Goal: Task Accomplishment & Management: Use online tool/utility

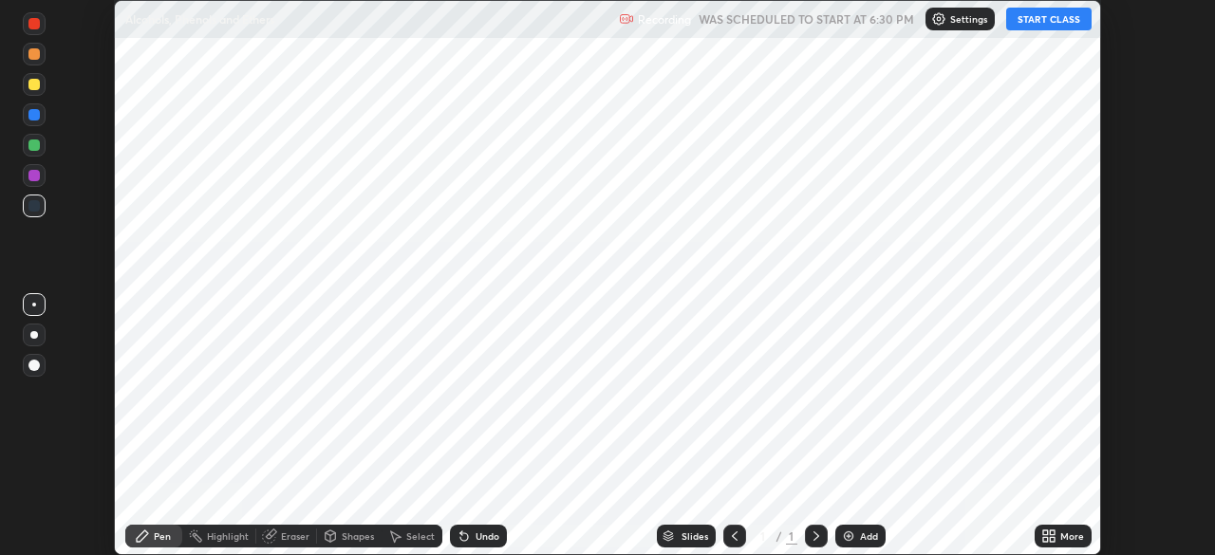
scroll to position [555, 1214]
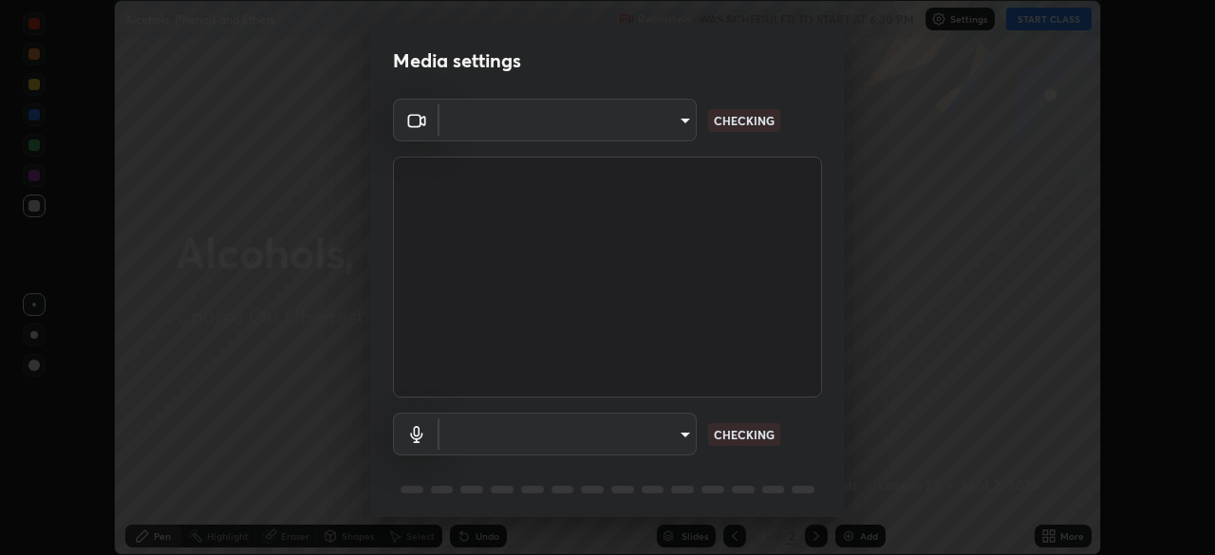
type input "b04d3f4aab0507a607fcb058103082b40897ea5b56942dd6fa8112f95d025699"
type input "communications"
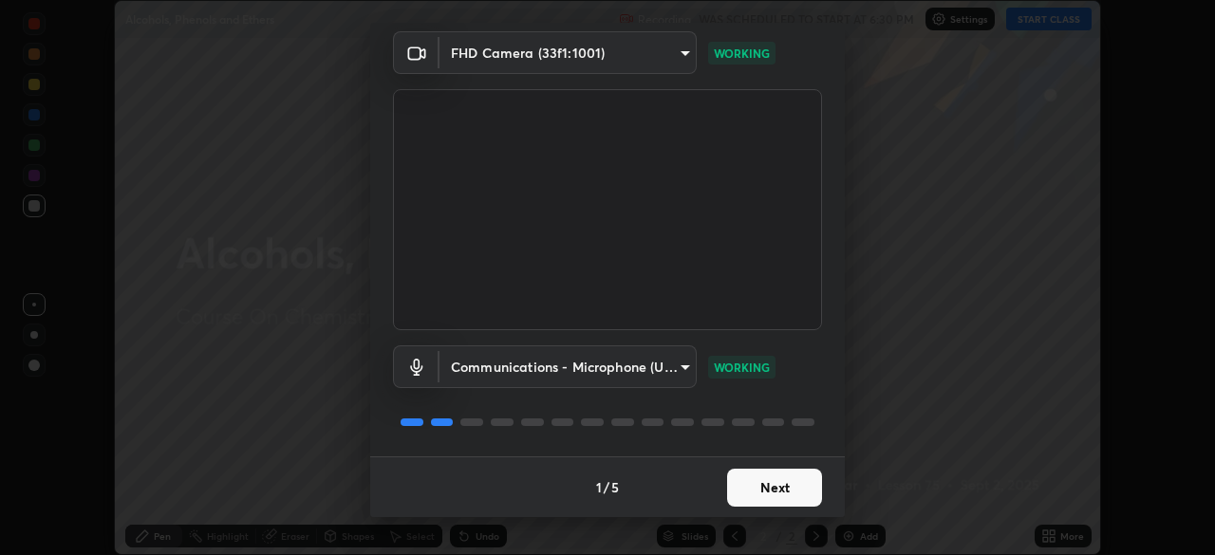
click at [754, 494] on button "Next" at bounding box center [774, 488] width 95 height 38
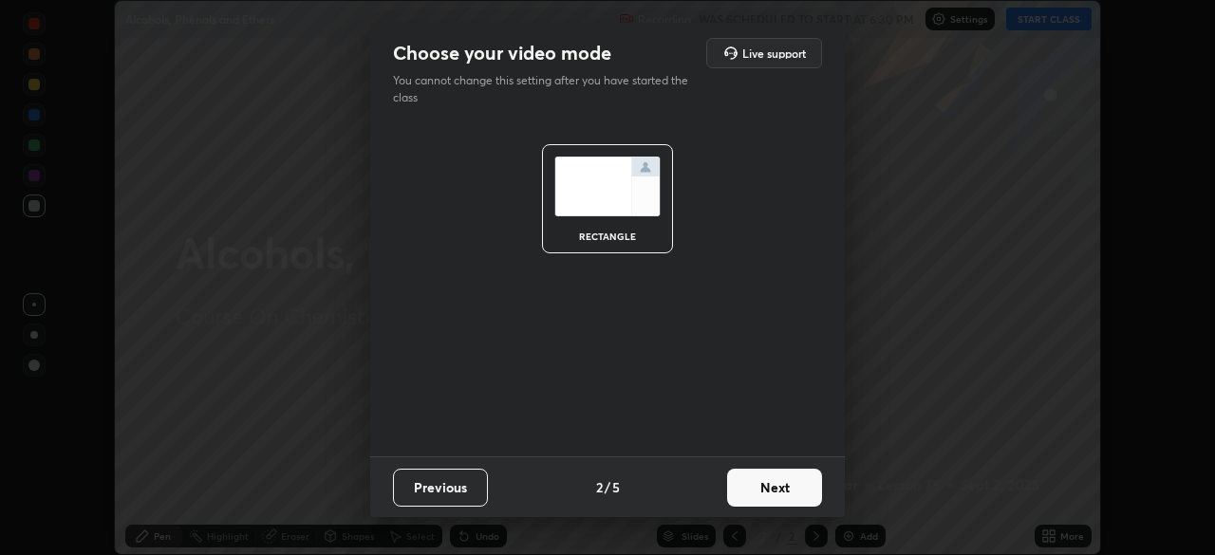
scroll to position [0, 0]
click at [760, 493] on button "Next" at bounding box center [774, 488] width 95 height 38
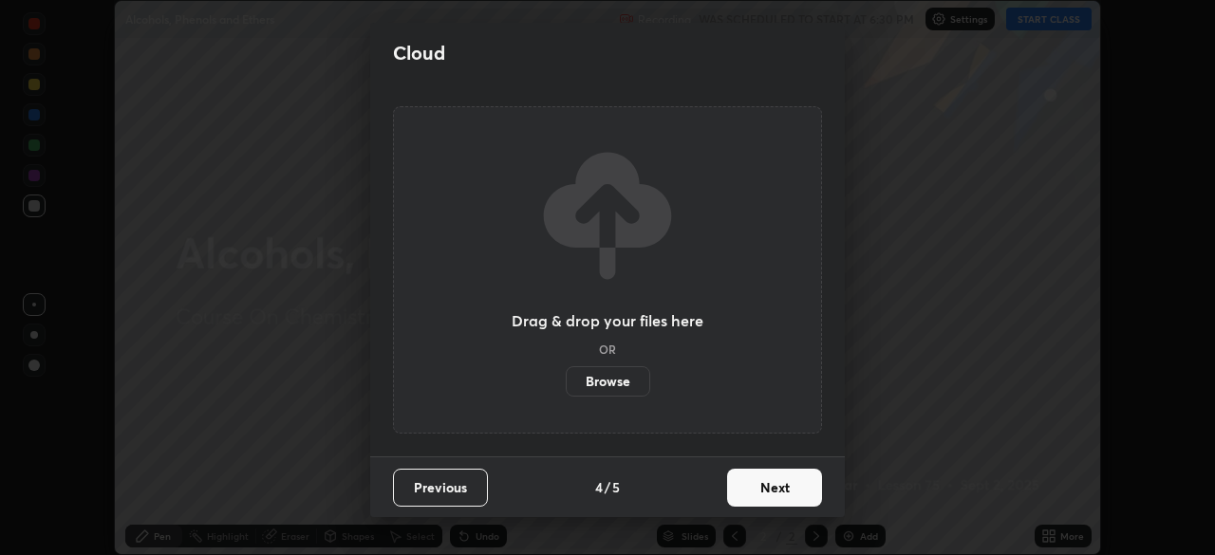
click at [763, 494] on button "Next" at bounding box center [774, 488] width 95 height 38
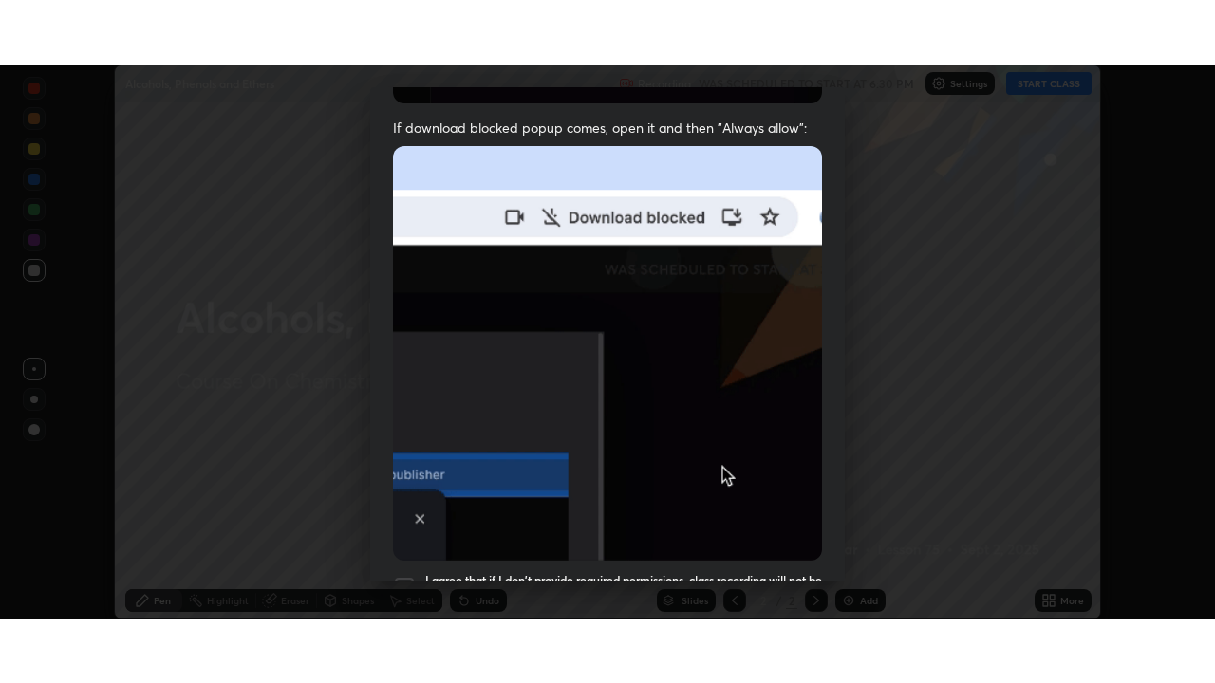
scroll to position [455, 0]
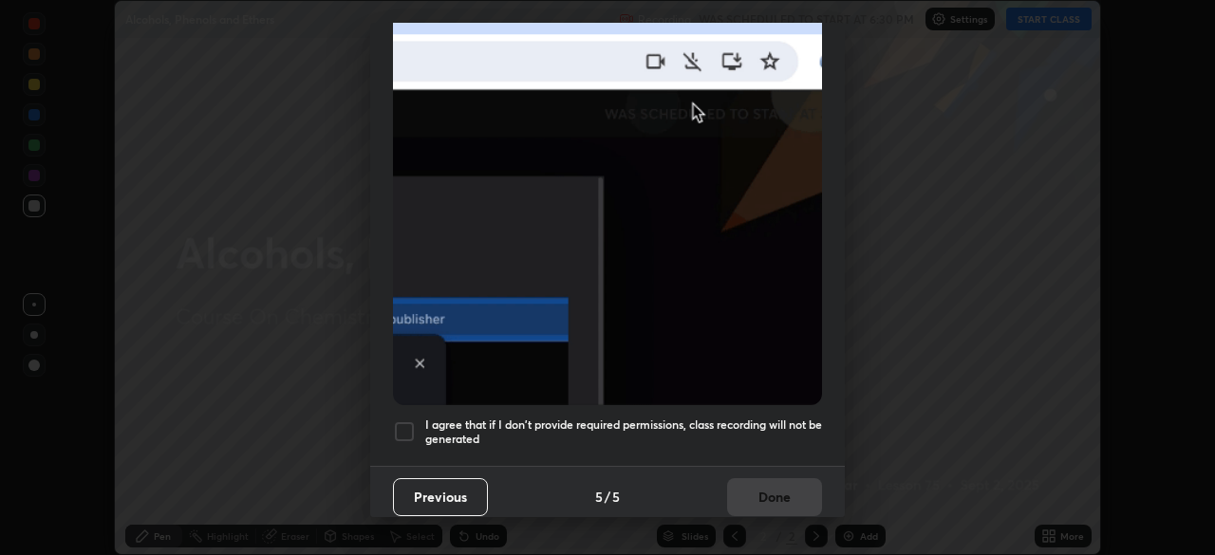
click at [411, 424] on div at bounding box center [404, 431] width 23 height 23
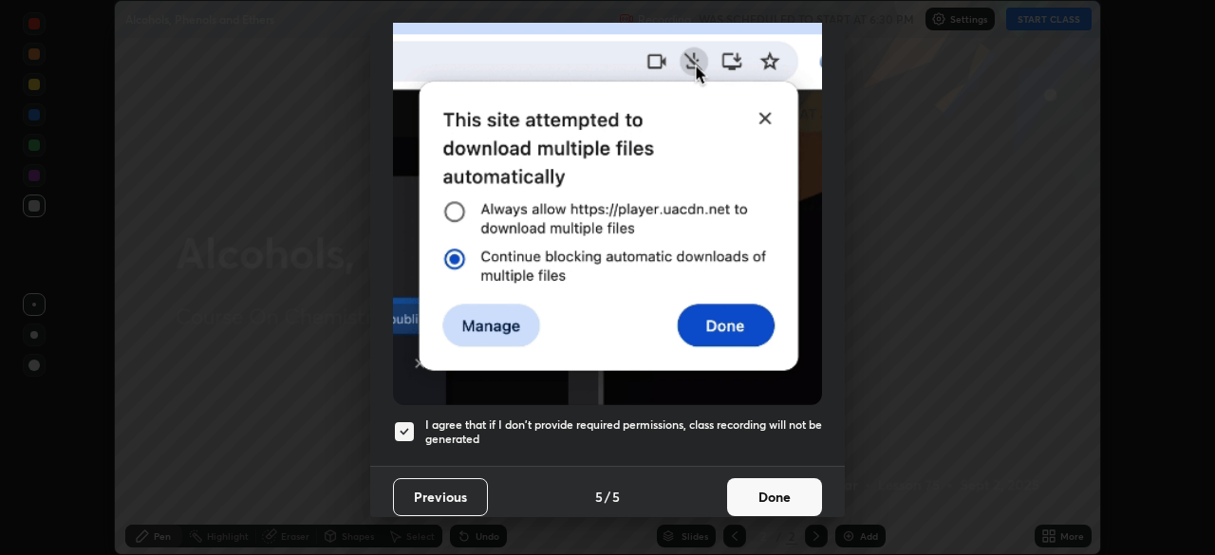
click at [773, 495] on button "Done" at bounding box center [774, 497] width 95 height 38
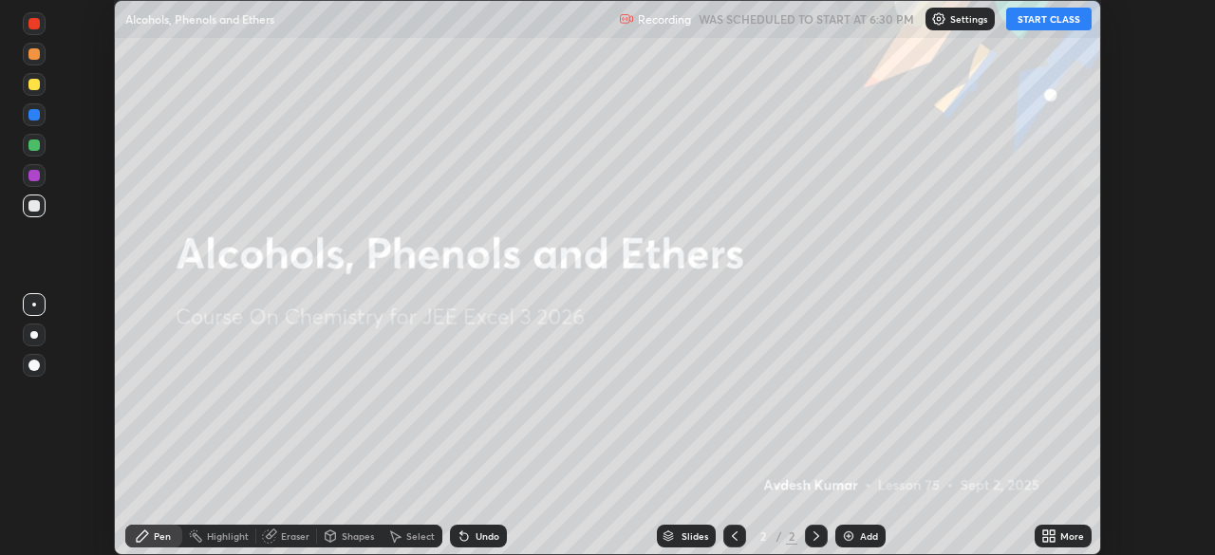
click at [1052, 539] on icon at bounding box center [1052, 539] width 5 height 5
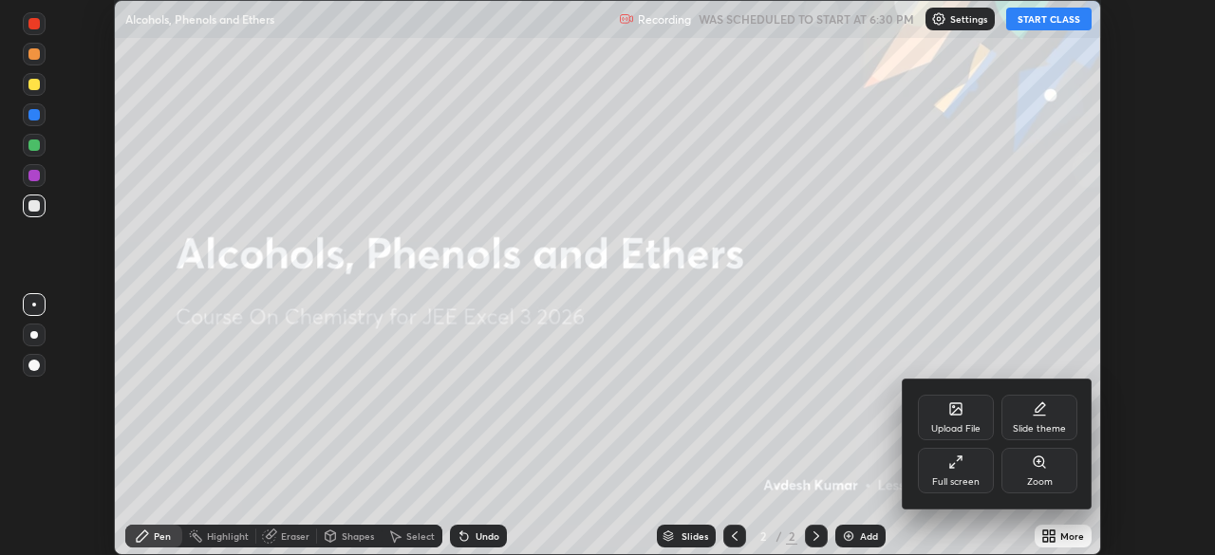
click at [968, 484] on div "Full screen" at bounding box center [955, 481] width 47 height 9
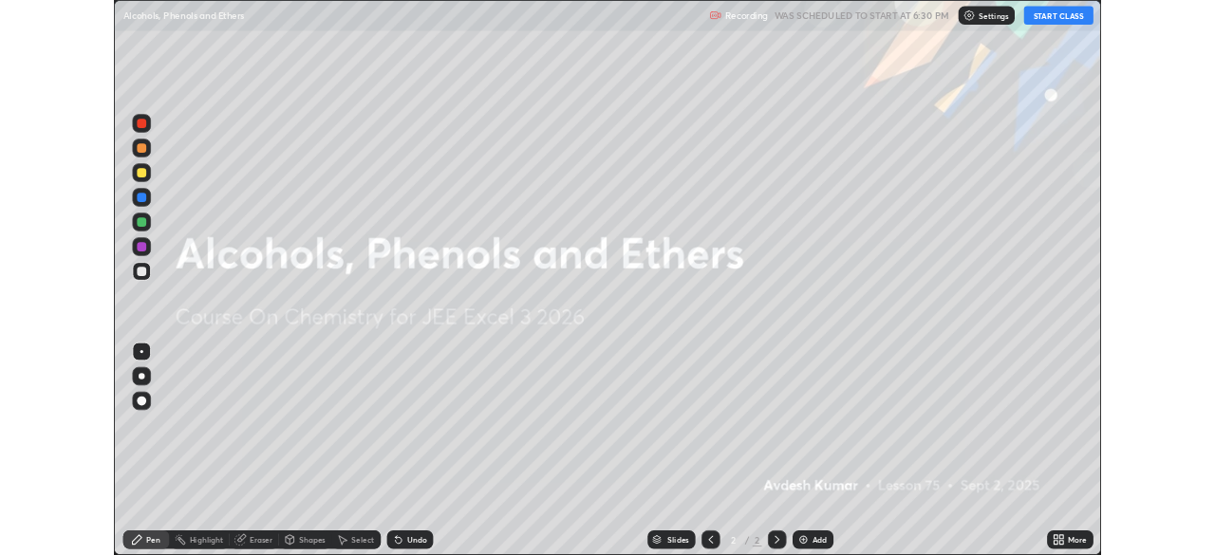
scroll to position [683, 1215]
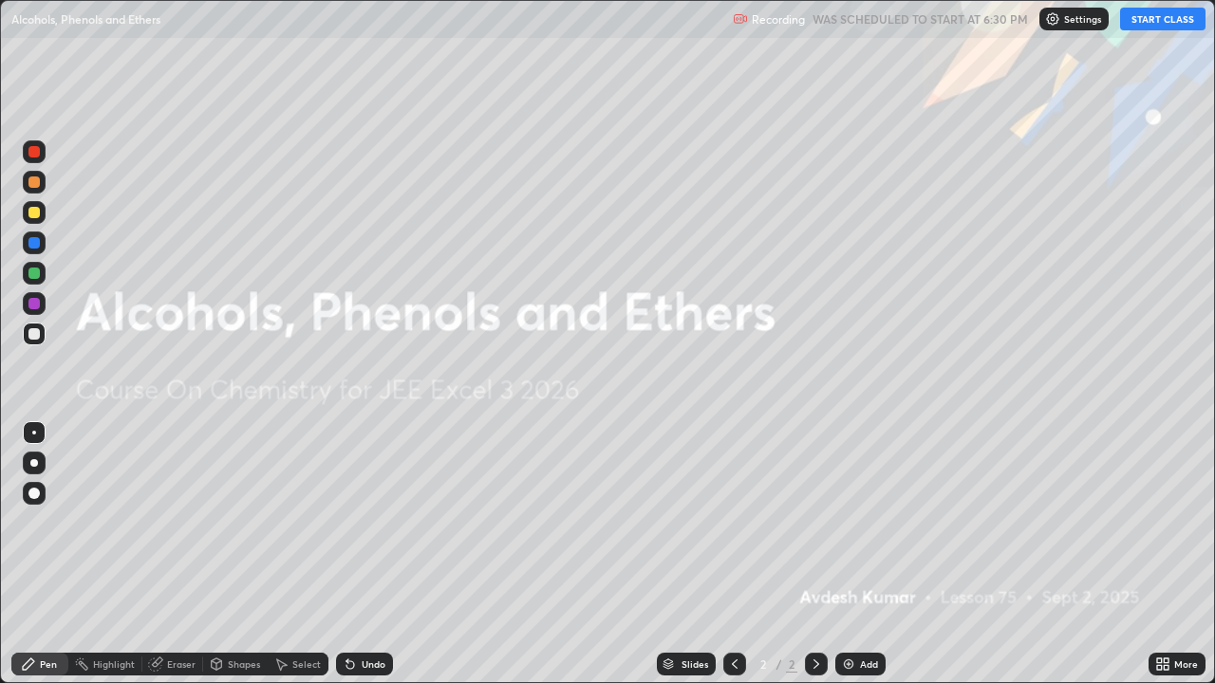
click at [1165, 26] on button "START CLASS" at bounding box center [1162, 19] width 85 height 23
click at [33, 214] on div at bounding box center [33, 212] width 11 height 11
click at [37, 463] on div at bounding box center [34, 463] width 8 height 8
click at [169, 554] on div "Eraser" at bounding box center [181, 664] width 28 height 9
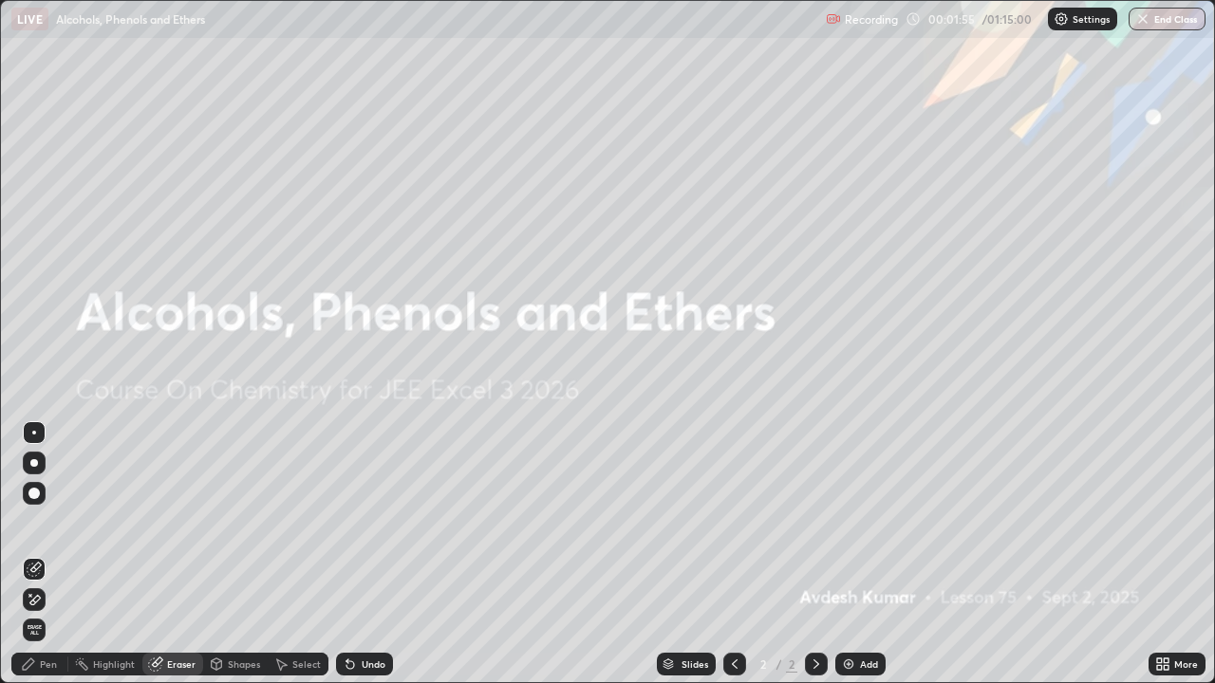
click at [43, 554] on div "Pen" at bounding box center [39, 664] width 57 height 23
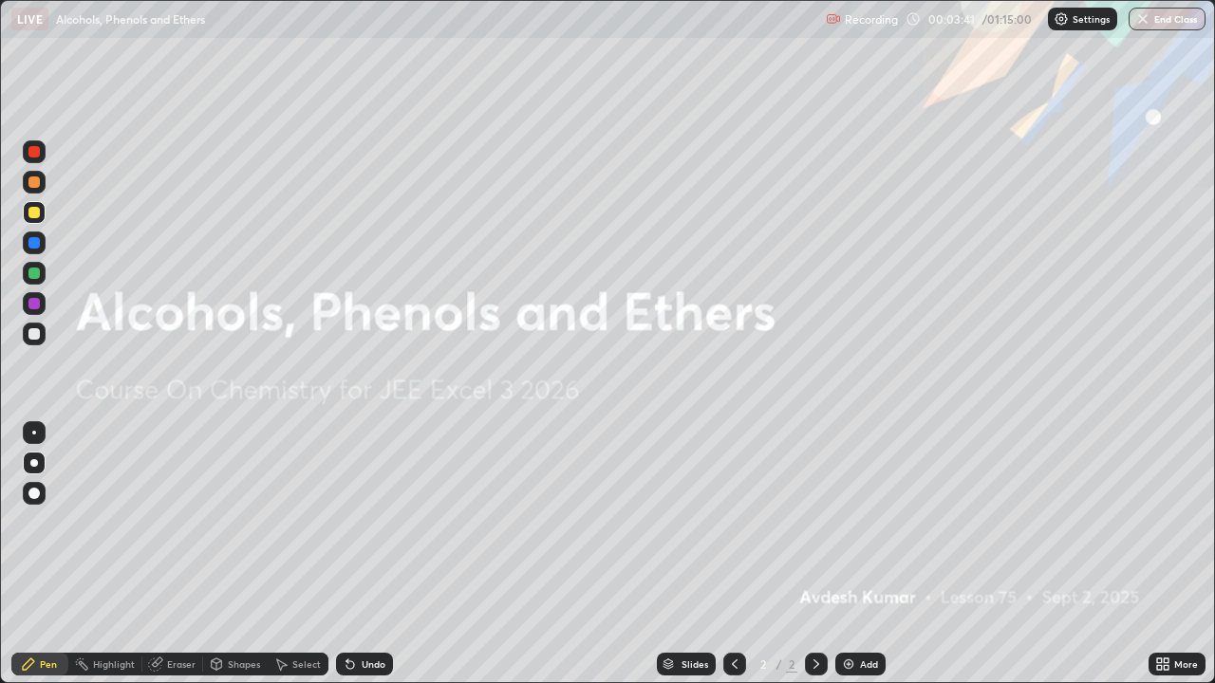
click at [31, 334] on div at bounding box center [33, 333] width 11 height 11
click at [852, 554] on div "Add" at bounding box center [860, 664] width 50 height 23
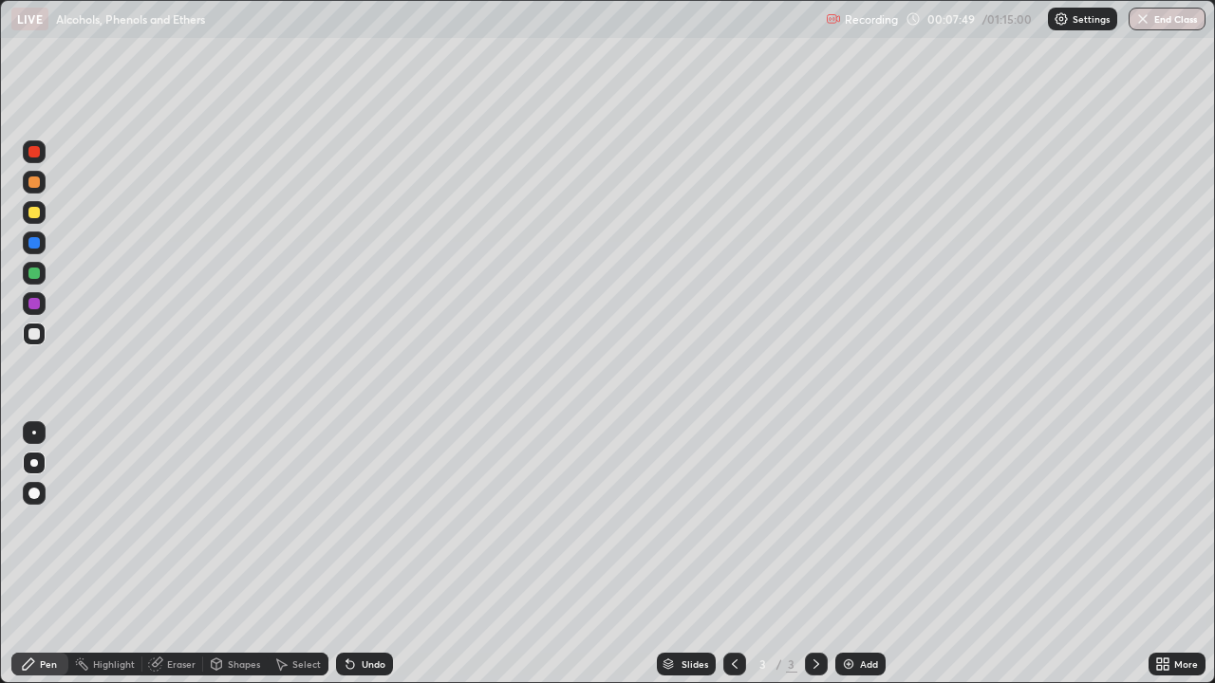
click at [365, 554] on div "Undo" at bounding box center [374, 664] width 24 height 9
click at [347, 554] on icon at bounding box center [350, 665] width 8 height 8
click at [362, 554] on div "Undo" at bounding box center [374, 664] width 24 height 9
click at [23, 213] on div at bounding box center [34, 212] width 23 height 23
click at [352, 554] on div "Undo" at bounding box center [364, 664] width 57 height 23
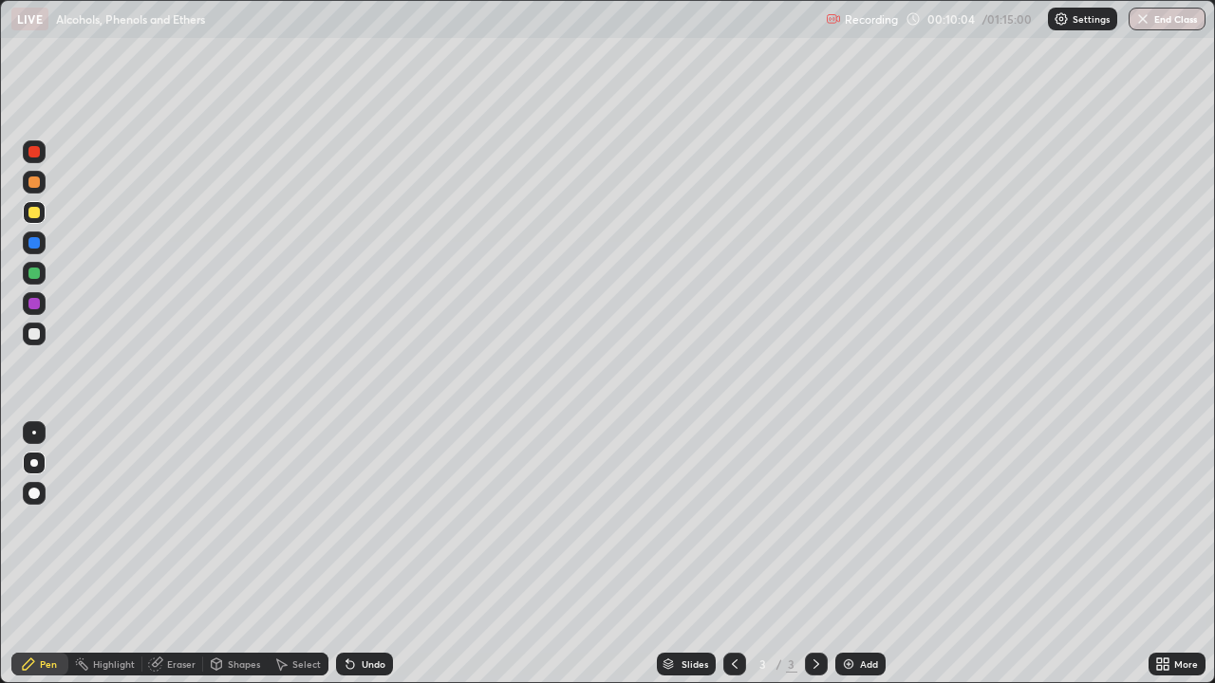
click at [36, 334] on div at bounding box center [33, 333] width 11 height 11
click at [862, 554] on div "Add" at bounding box center [860, 664] width 50 height 23
click at [363, 554] on div "Undo" at bounding box center [374, 664] width 24 height 9
click at [347, 554] on icon at bounding box center [350, 665] width 8 height 8
click at [354, 554] on div "Undo" at bounding box center [364, 664] width 57 height 23
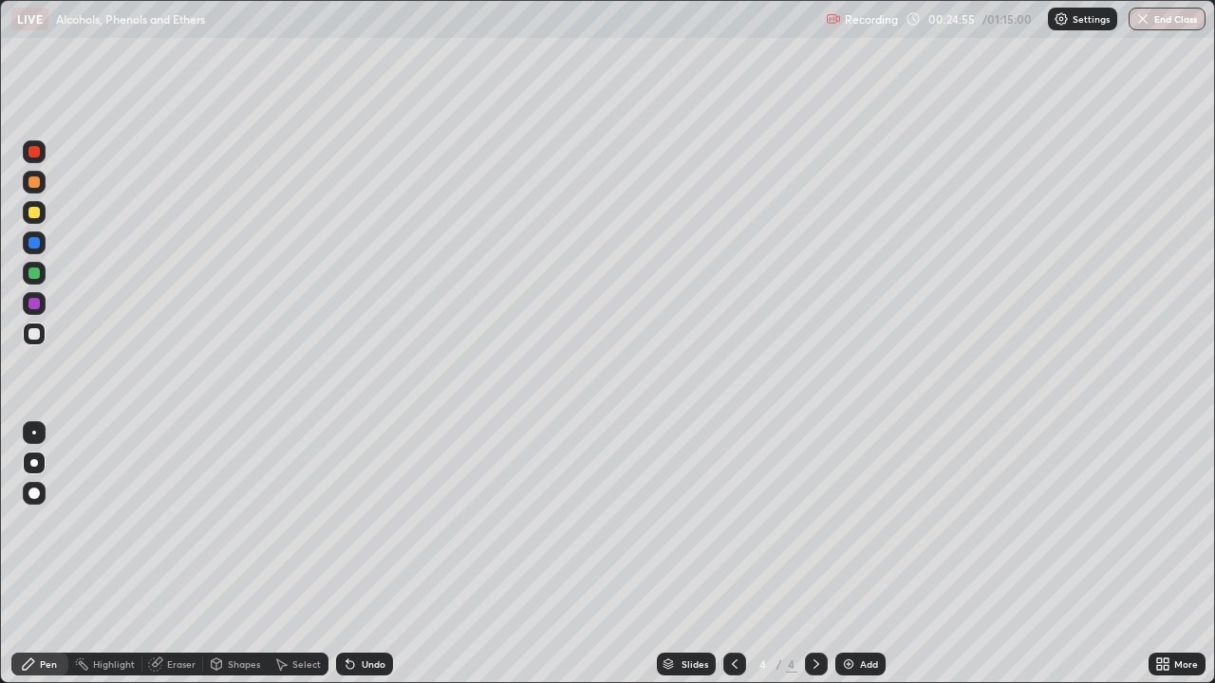
click at [854, 554] on div "Add" at bounding box center [860, 664] width 50 height 23
click at [346, 554] on icon at bounding box center [347, 661] width 2 height 2
click at [346, 554] on icon at bounding box center [350, 665] width 8 height 8
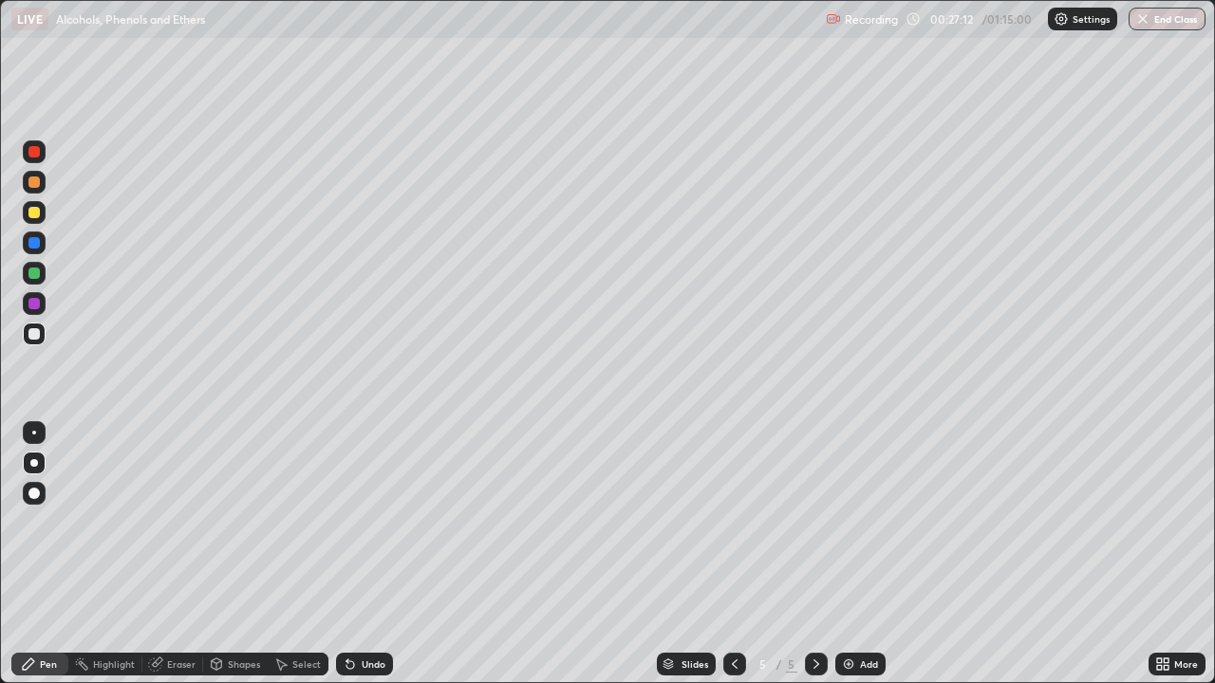
click at [346, 554] on icon at bounding box center [350, 665] width 8 height 8
click at [346, 554] on icon at bounding box center [347, 661] width 2 height 2
click at [349, 554] on icon at bounding box center [350, 665] width 8 height 8
click at [347, 554] on icon at bounding box center [350, 665] width 8 height 8
click at [346, 554] on icon at bounding box center [350, 665] width 8 height 8
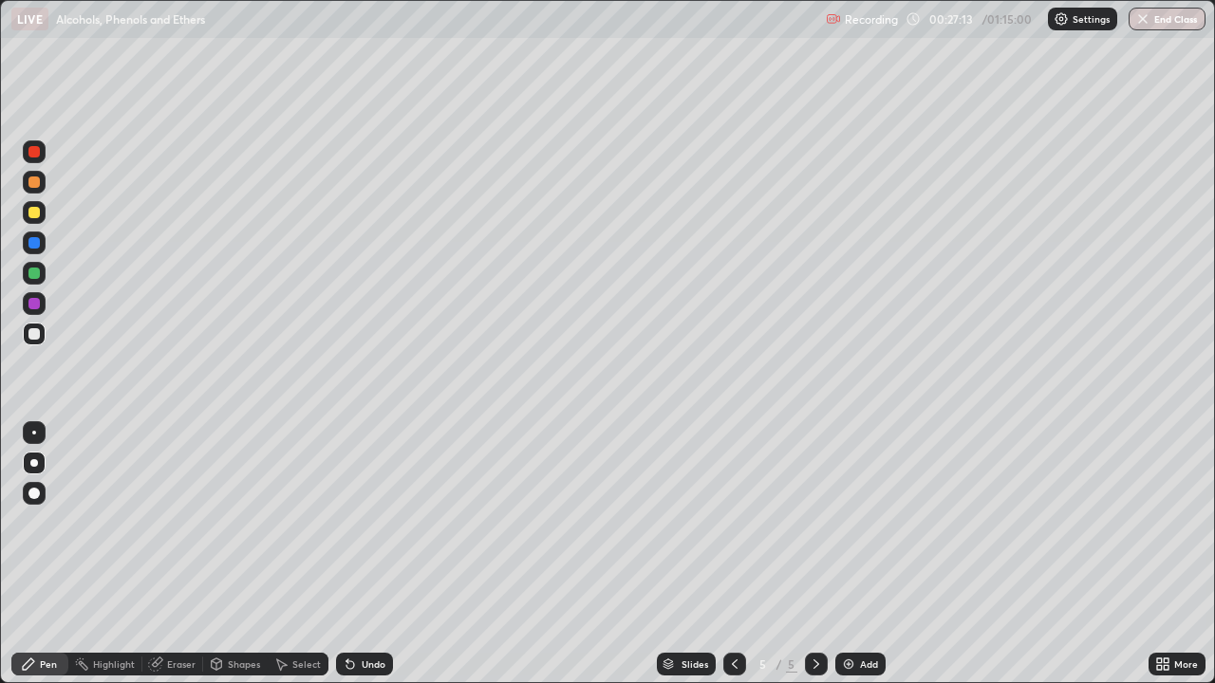
click at [347, 554] on icon at bounding box center [350, 665] width 8 height 8
click at [350, 554] on icon at bounding box center [350, 665] width 8 height 8
click at [370, 554] on div "Undo" at bounding box center [374, 664] width 24 height 9
click at [32, 217] on div at bounding box center [33, 212] width 11 height 11
click at [346, 554] on icon at bounding box center [347, 661] width 2 height 2
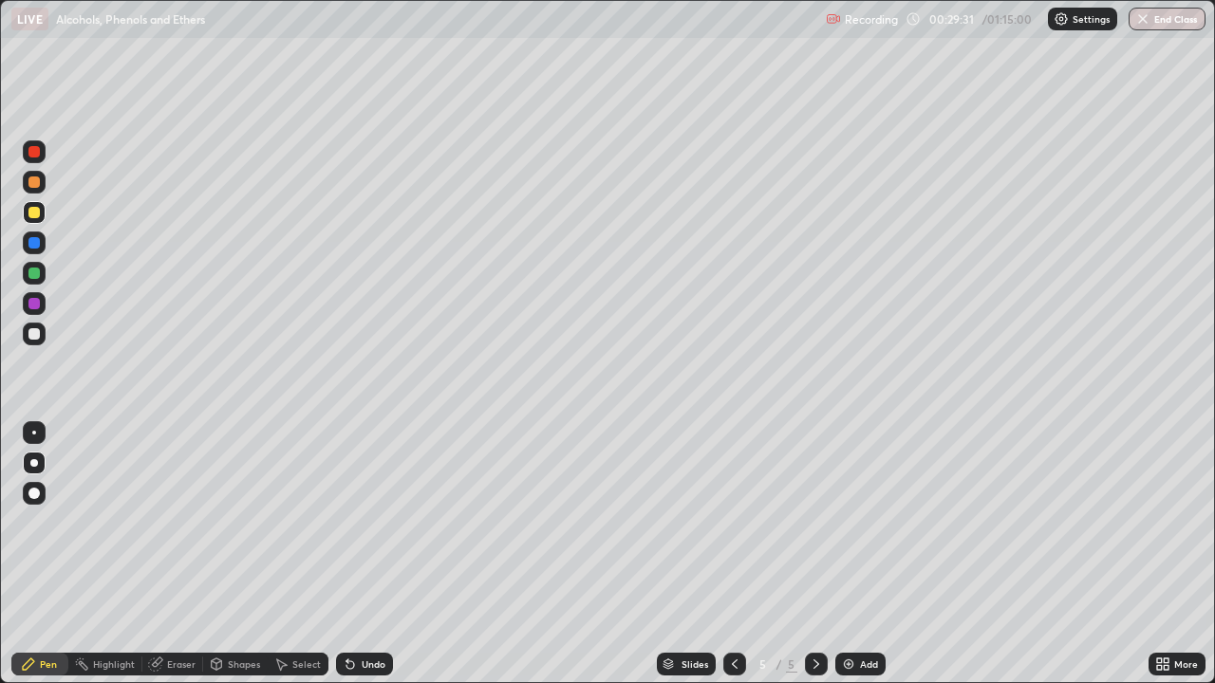
click at [351, 554] on icon at bounding box center [350, 665] width 8 height 8
click at [847, 554] on img at bounding box center [848, 664] width 15 height 15
click at [36, 341] on div at bounding box center [34, 334] width 23 height 23
click at [357, 554] on div "Undo" at bounding box center [364, 664] width 57 height 23
click at [346, 554] on icon at bounding box center [350, 665] width 8 height 8
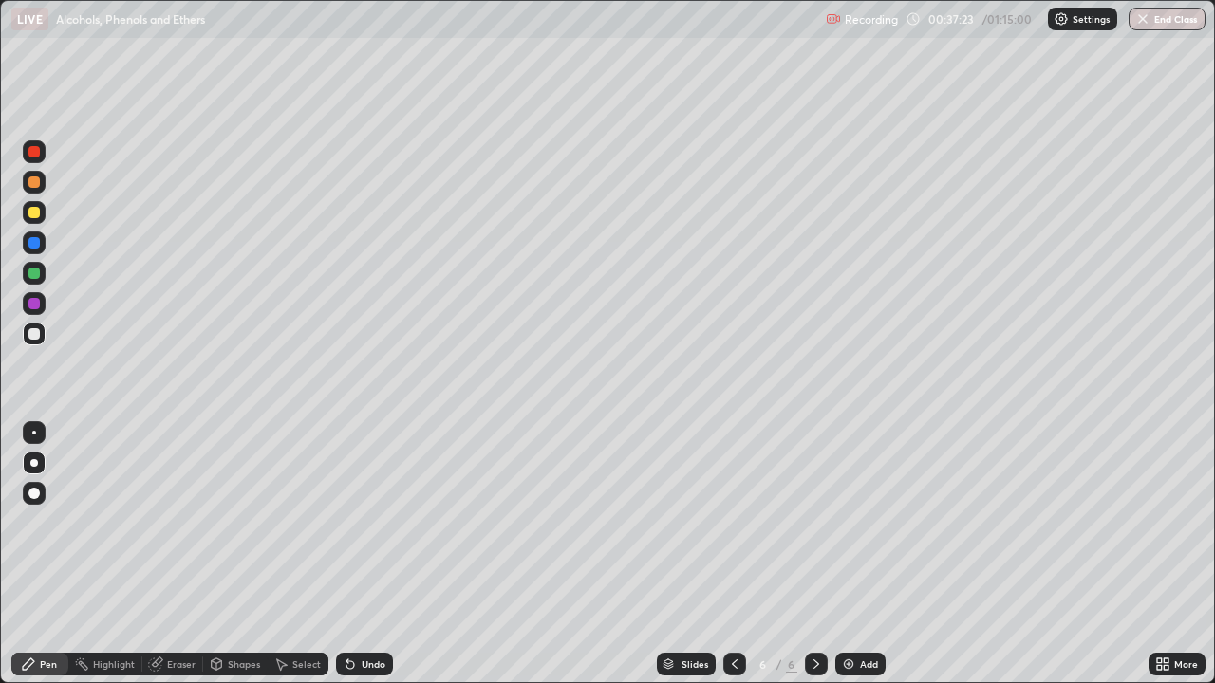
click at [32, 214] on div at bounding box center [33, 212] width 11 height 11
click at [362, 554] on div "Undo" at bounding box center [374, 664] width 24 height 9
click at [336, 554] on div "Undo" at bounding box center [364, 664] width 57 height 23
click at [848, 554] on img at bounding box center [848, 664] width 15 height 15
click at [34, 334] on div at bounding box center [33, 333] width 11 height 11
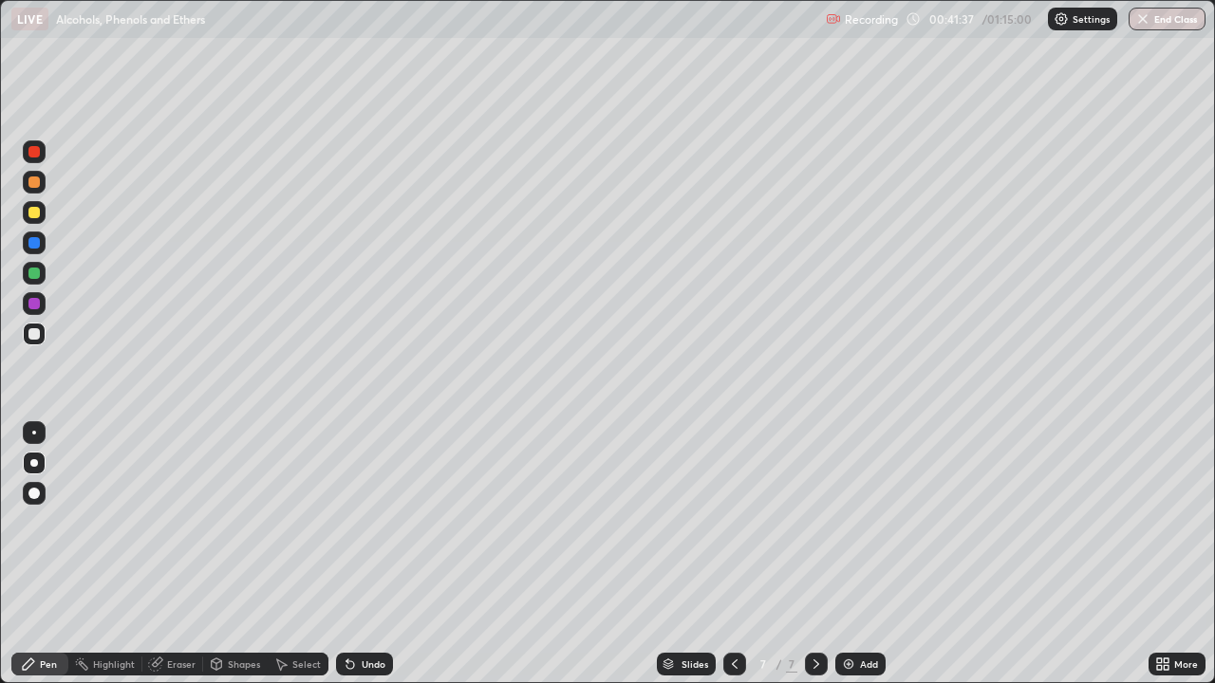
click at [33, 211] on div at bounding box center [33, 212] width 11 height 11
click at [40, 326] on div at bounding box center [34, 334] width 23 height 23
click at [368, 554] on div "Undo" at bounding box center [364, 664] width 57 height 23
click at [367, 554] on div "Undo" at bounding box center [374, 664] width 24 height 9
click at [361, 554] on div "Undo" at bounding box center [364, 664] width 57 height 23
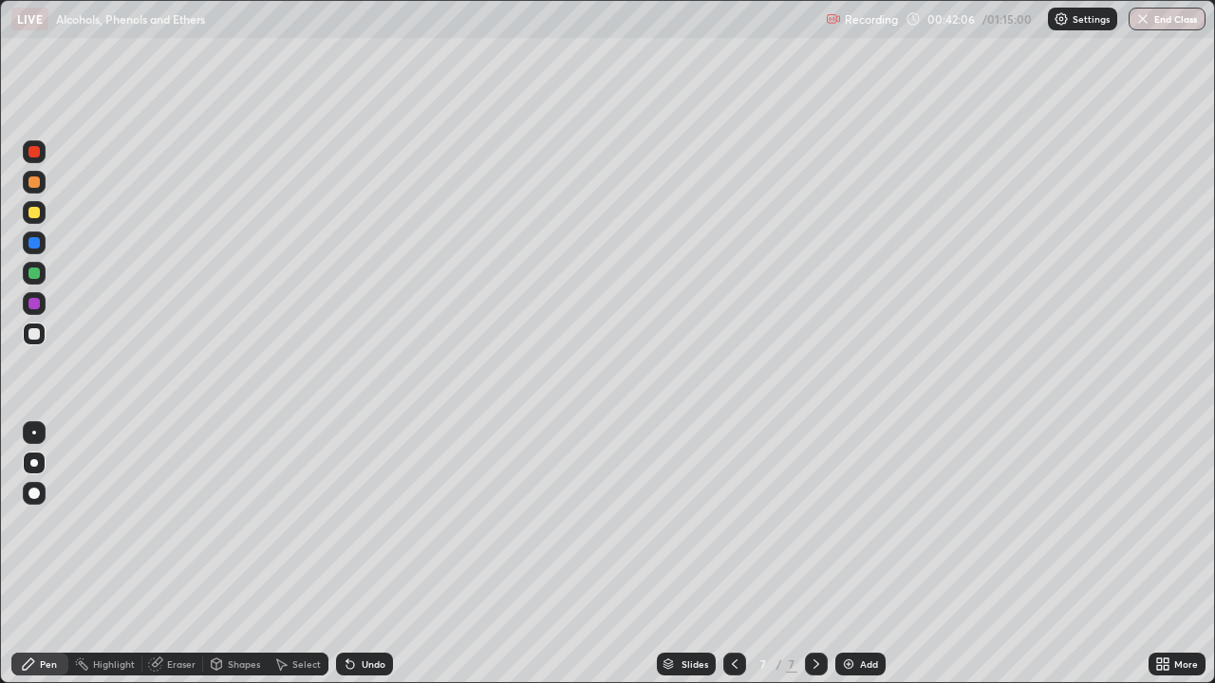
click at [372, 554] on div "Undo" at bounding box center [364, 664] width 57 height 23
click at [371, 554] on div "Undo" at bounding box center [364, 664] width 57 height 23
click at [377, 554] on div "Undo" at bounding box center [364, 664] width 57 height 23
click at [379, 554] on div "Undo" at bounding box center [364, 664] width 57 height 23
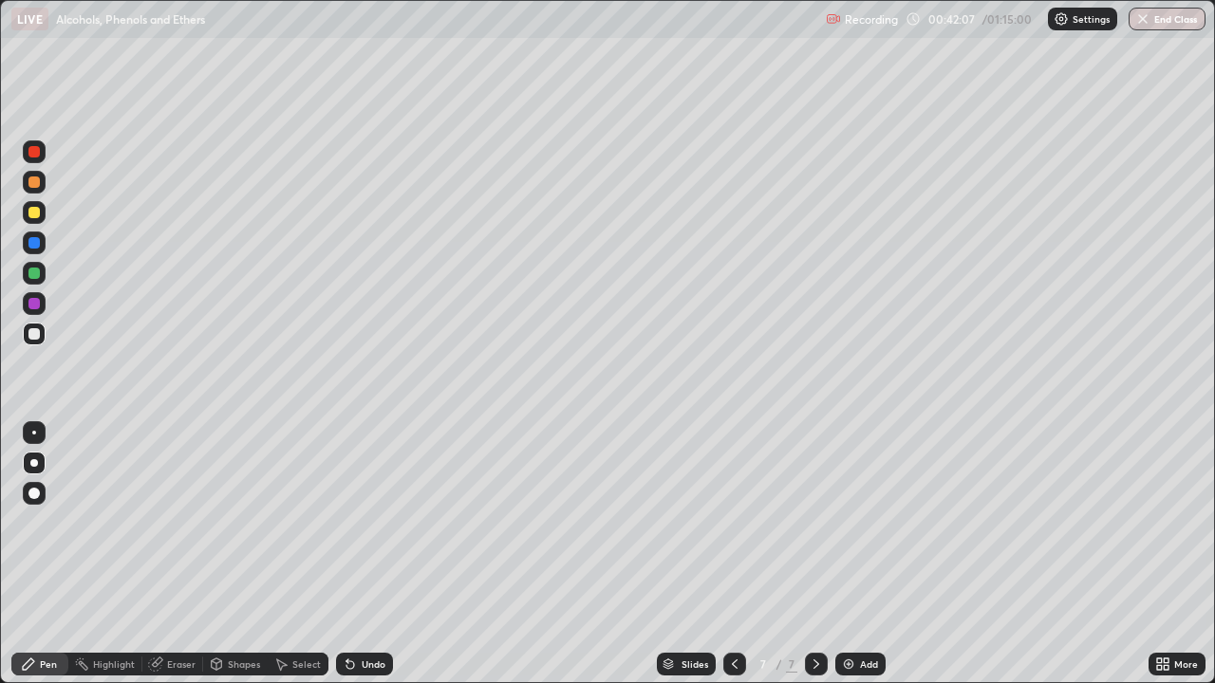
click at [380, 554] on div "Undo" at bounding box center [364, 664] width 57 height 23
click at [28, 211] on div at bounding box center [34, 212] width 23 height 23
click at [41, 339] on div at bounding box center [34, 334] width 23 height 23
click at [203, 554] on div "Shapes" at bounding box center [235, 664] width 65 height 23
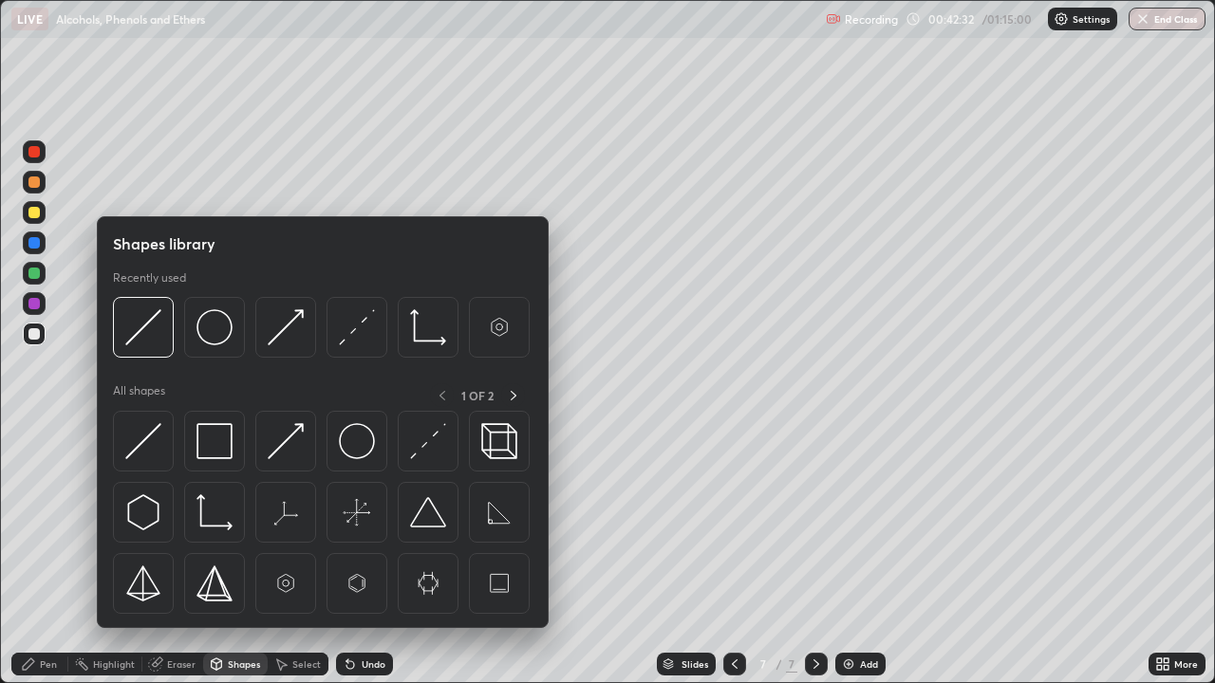
click at [167, 554] on div "Eraser" at bounding box center [181, 664] width 28 height 9
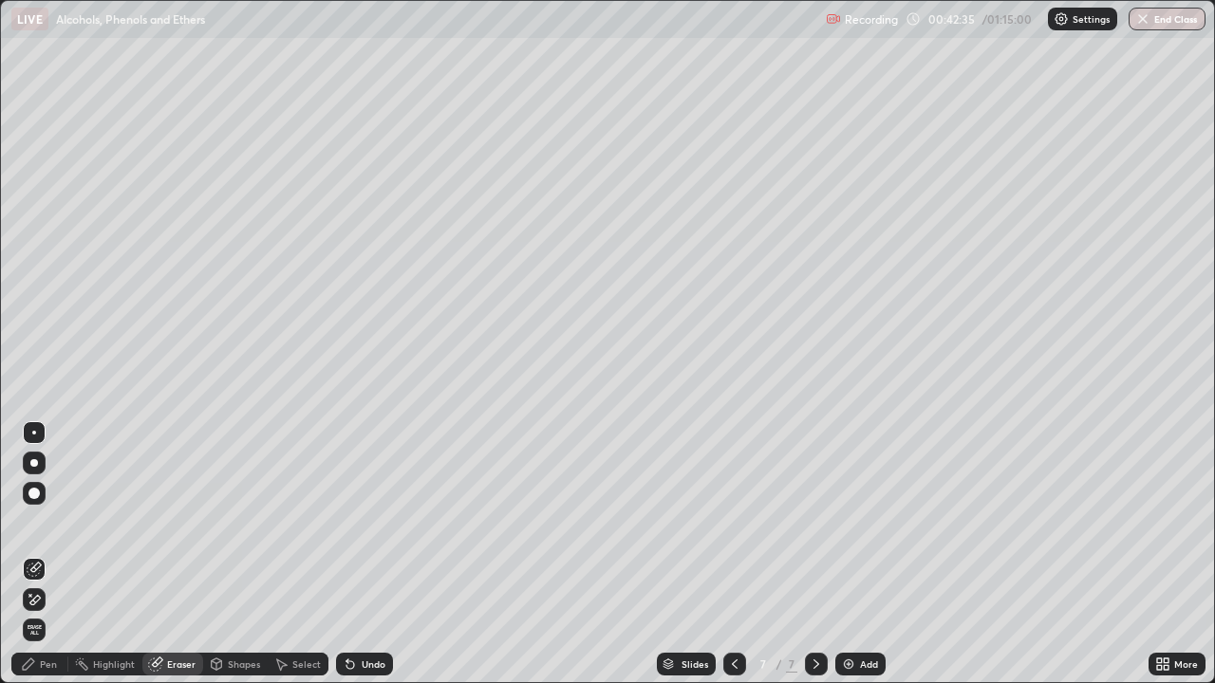
click at [47, 554] on div "Pen" at bounding box center [48, 664] width 17 height 9
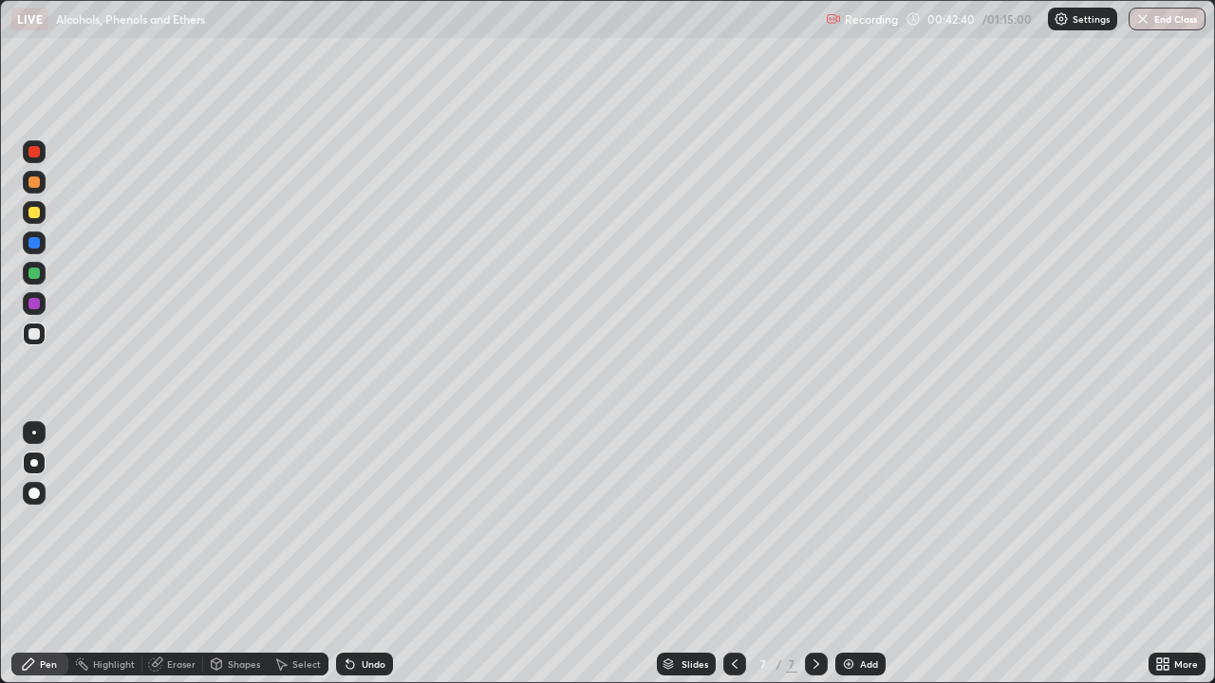
click at [178, 554] on div "Eraser" at bounding box center [181, 664] width 28 height 9
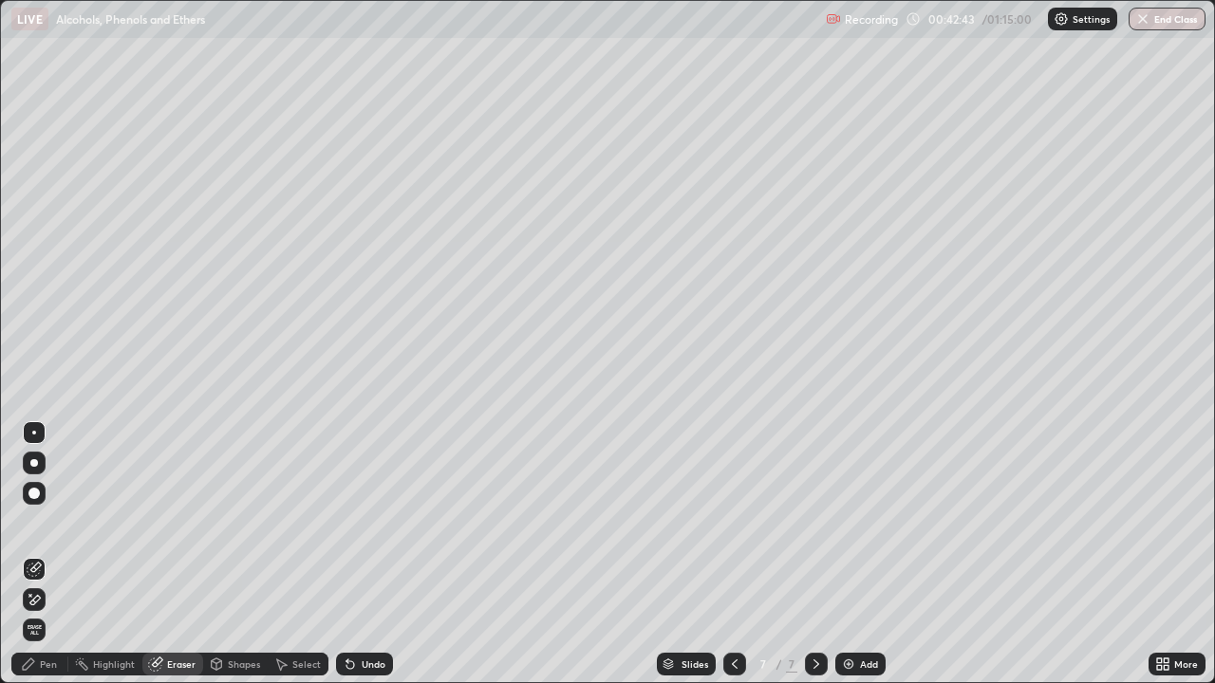
click at [63, 554] on div "Pen" at bounding box center [39, 664] width 57 height 23
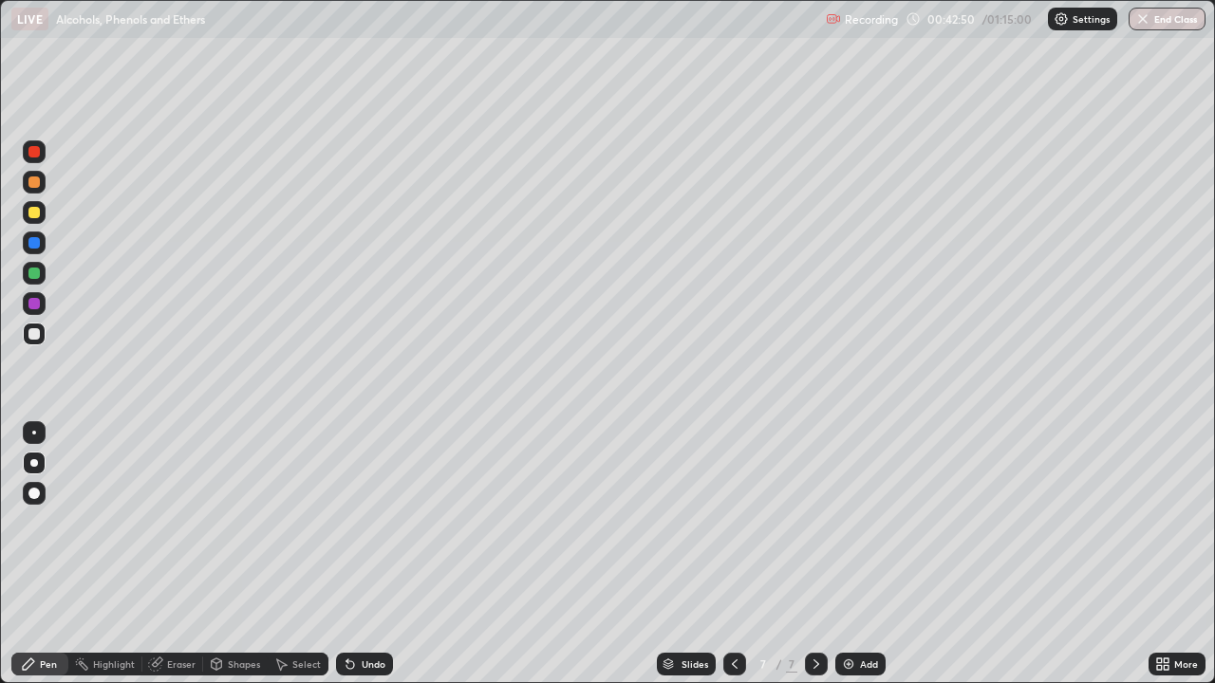
click at [32, 211] on div at bounding box center [33, 212] width 11 height 11
click at [24, 333] on div at bounding box center [34, 334] width 23 height 23
click at [32, 213] on div at bounding box center [33, 212] width 11 height 11
click at [26, 277] on div at bounding box center [34, 273] width 23 height 23
click at [363, 554] on div "Undo" at bounding box center [374, 664] width 24 height 9
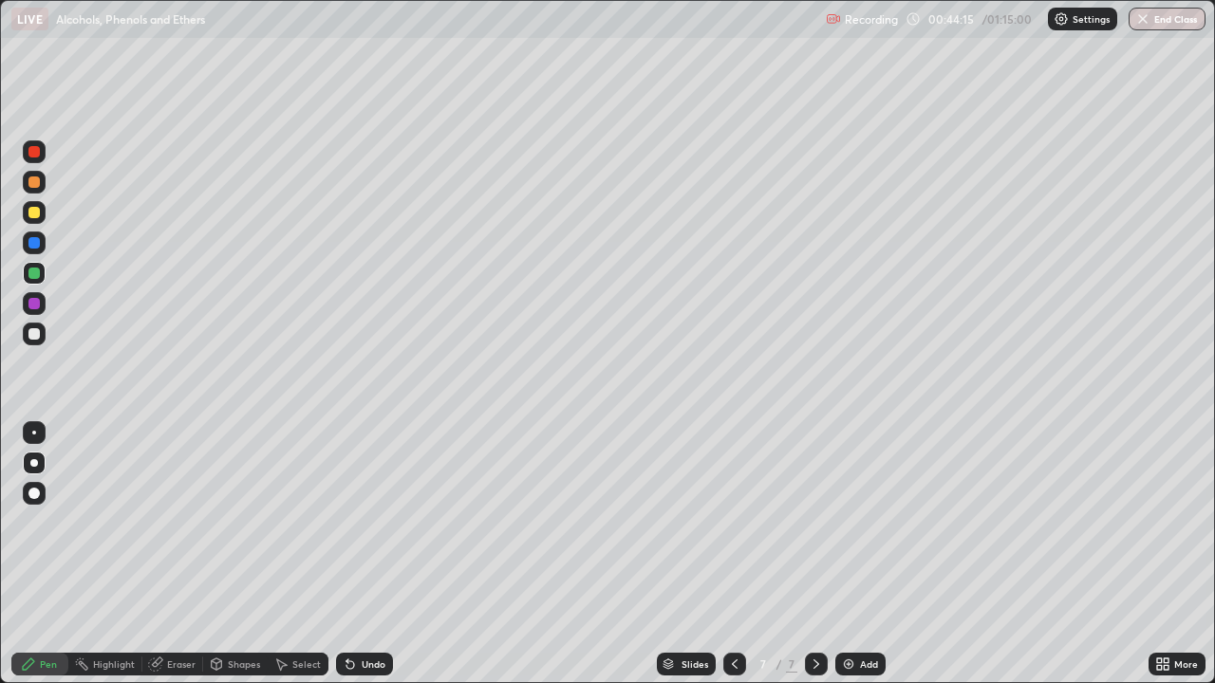
click at [365, 554] on div "Undo" at bounding box center [374, 664] width 24 height 9
click at [32, 334] on div at bounding box center [33, 333] width 11 height 11
click at [852, 554] on img at bounding box center [848, 664] width 15 height 15
click at [346, 554] on icon at bounding box center [347, 661] width 2 height 2
click at [343, 554] on div "Undo" at bounding box center [364, 664] width 57 height 23
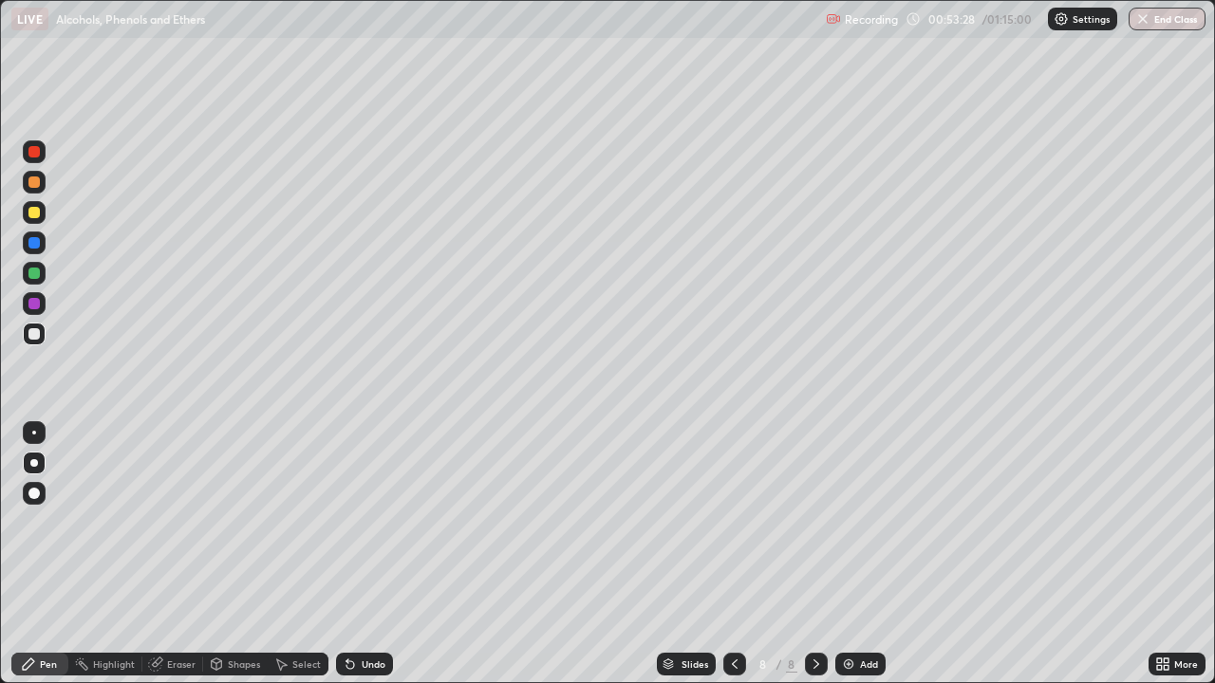
click at [361, 554] on div "Undo" at bounding box center [364, 664] width 57 height 23
click at [362, 554] on div "Undo" at bounding box center [374, 664] width 24 height 9
click at [357, 554] on div "Undo" at bounding box center [364, 664] width 57 height 23
click at [347, 554] on icon at bounding box center [350, 665] width 8 height 8
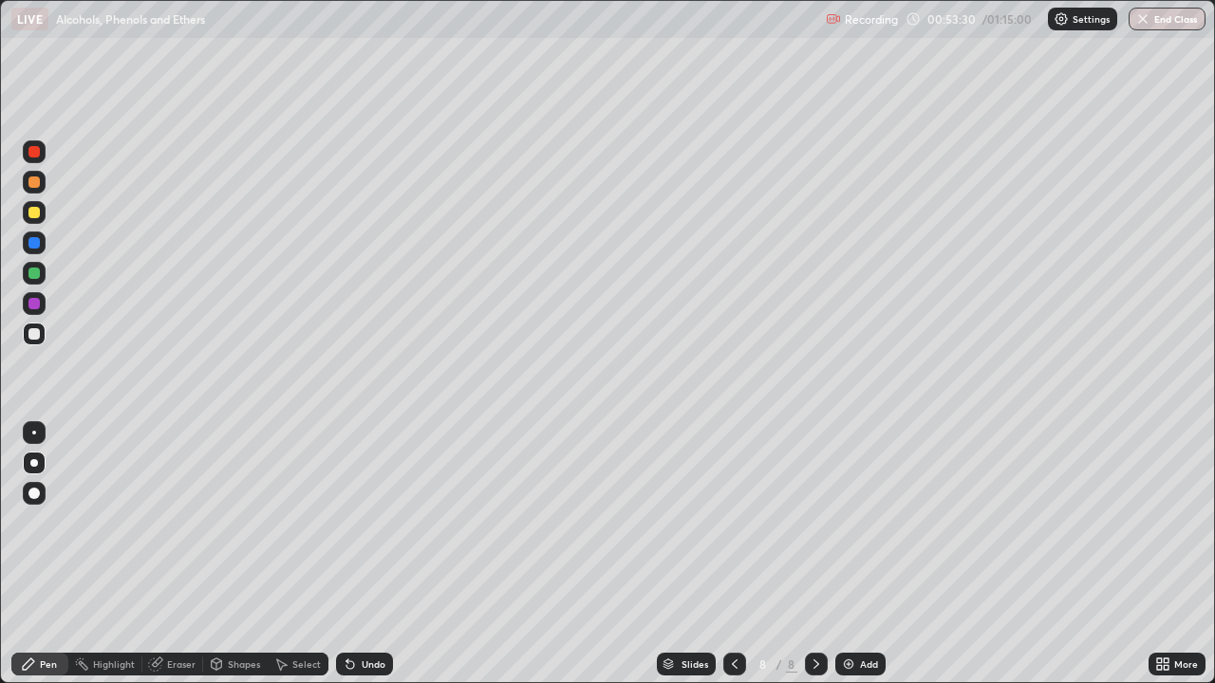
click at [347, 554] on icon at bounding box center [350, 665] width 8 height 8
click at [362, 554] on div "Undo" at bounding box center [374, 664] width 24 height 9
click at [36, 220] on div at bounding box center [34, 212] width 23 height 23
click at [359, 554] on div "Undo" at bounding box center [364, 664] width 57 height 23
click at [355, 554] on icon at bounding box center [350, 664] width 15 height 15
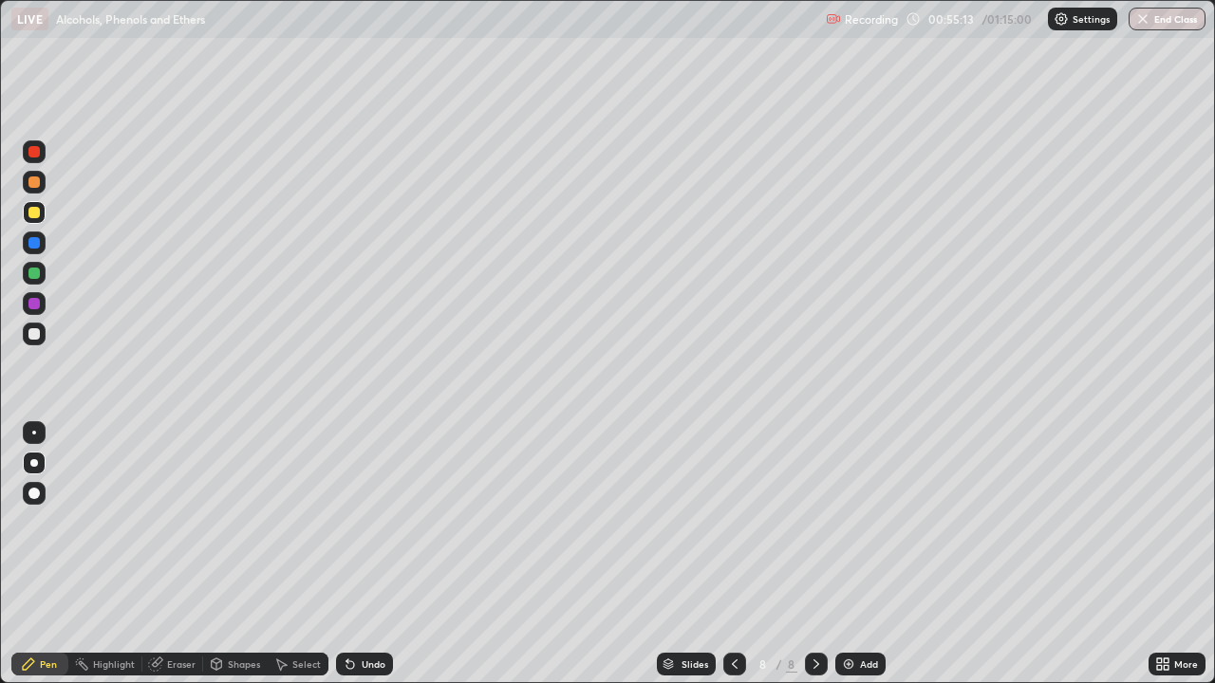
click at [355, 554] on div "Undo" at bounding box center [364, 664] width 57 height 23
click at [359, 554] on div "Undo" at bounding box center [364, 664] width 57 height 23
click at [363, 554] on div "Undo" at bounding box center [374, 664] width 24 height 9
click at [359, 554] on div "Undo" at bounding box center [364, 664] width 57 height 23
click at [356, 554] on div "Undo" at bounding box center [364, 664] width 57 height 23
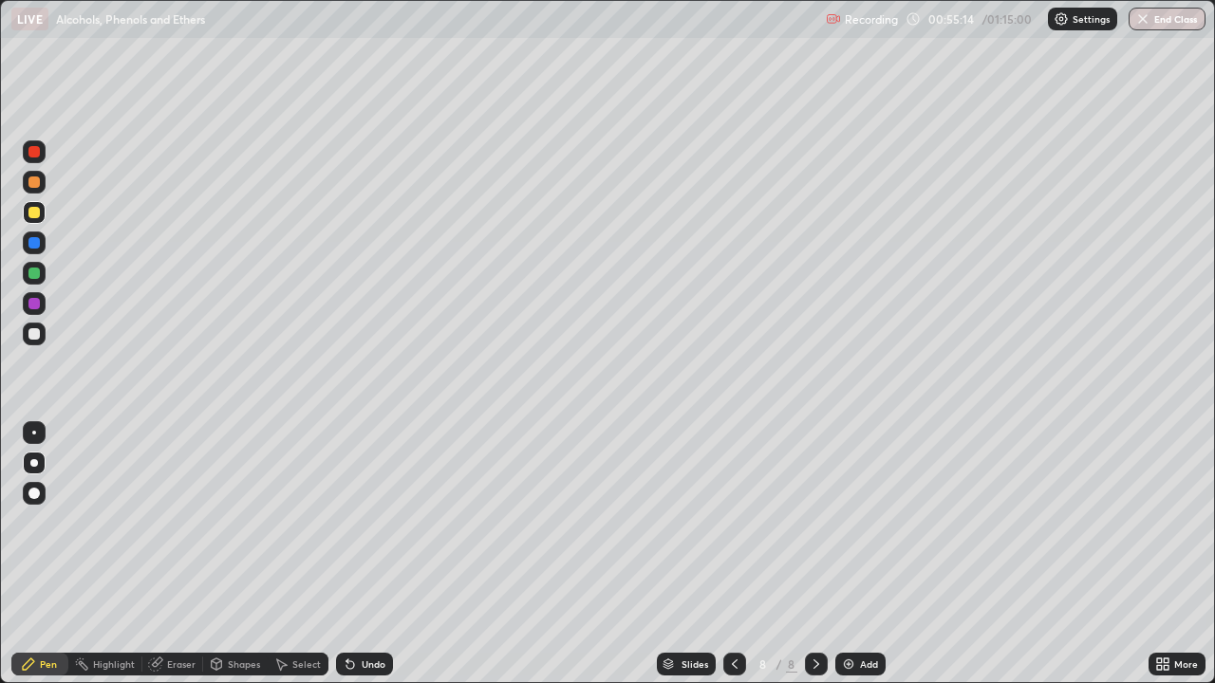
click at [355, 554] on div "Undo" at bounding box center [364, 664] width 57 height 23
click at [41, 341] on div at bounding box center [34, 334] width 23 height 23
click at [844, 554] on img at bounding box center [848, 664] width 15 height 15
click at [35, 213] on div at bounding box center [33, 212] width 11 height 11
click at [37, 332] on div at bounding box center [33, 333] width 11 height 11
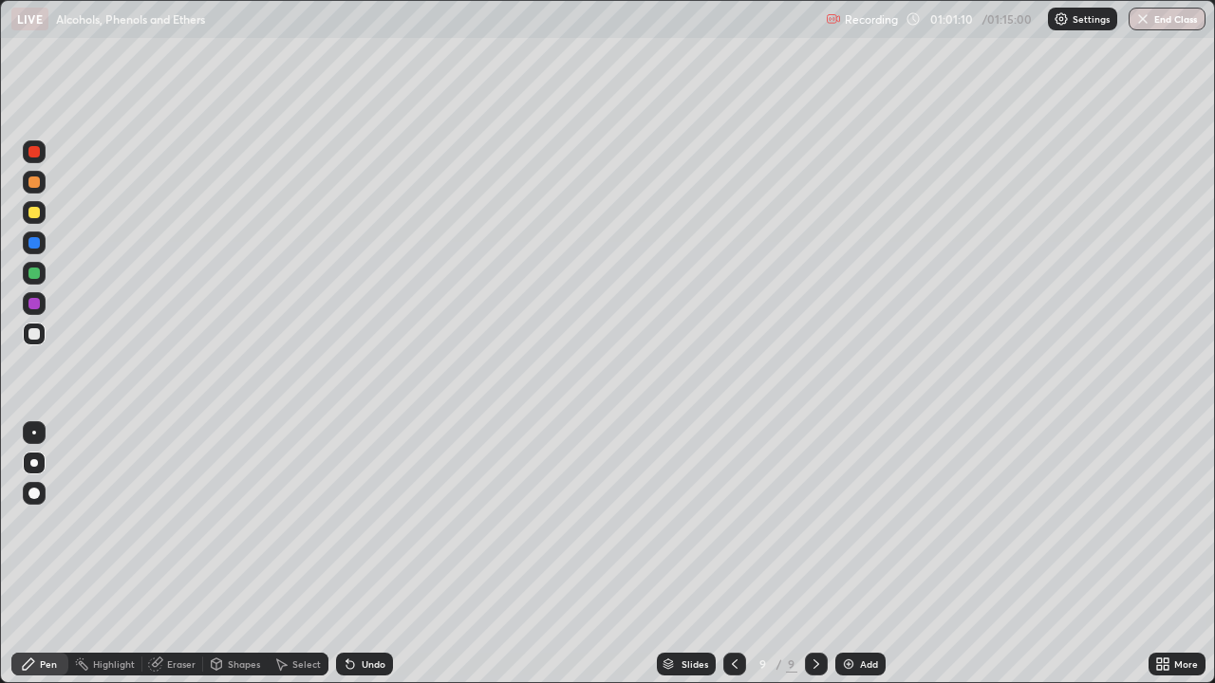
click at [373, 554] on div "Undo" at bounding box center [374, 664] width 24 height 9
click at [378, 554] on div "Undo" at bounding box center [364, 664] width 57 height 23
click at [43, 219] on div at bounding box center [34, 212] width 23 height 23
click at [38, 339] on div at bounding box center [33, 333] width 11 height 11
click at [31, 277] on div at bounding box center [33, 273] width 11 height 11
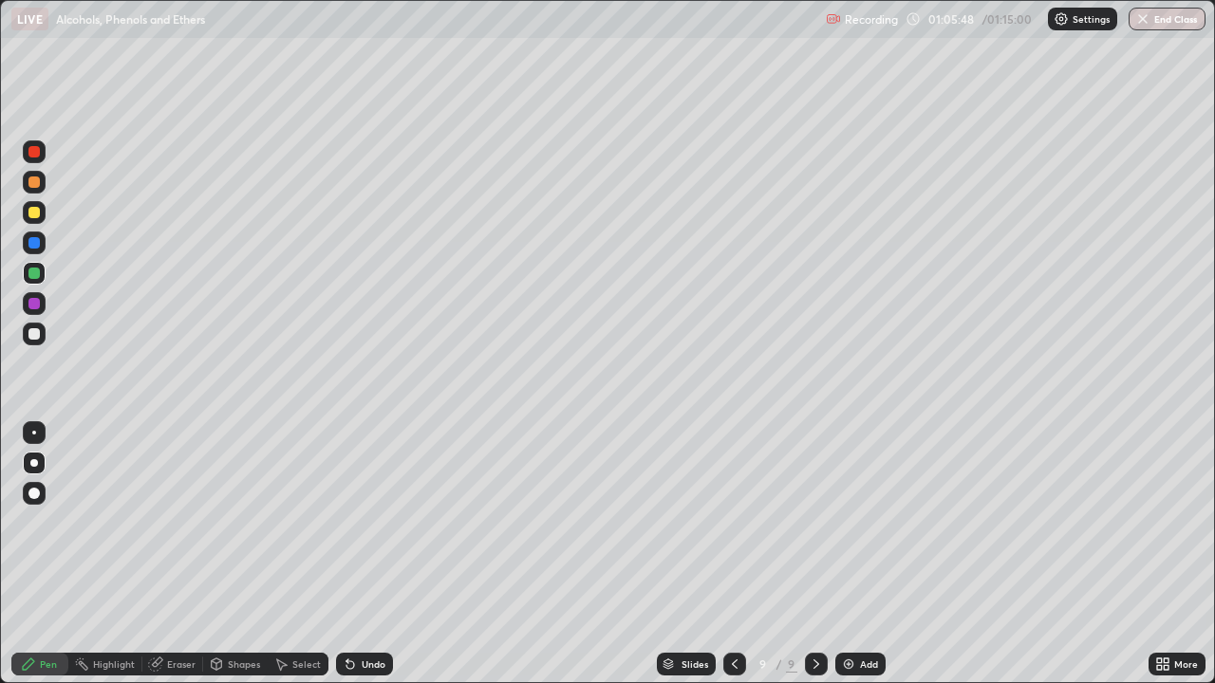
click at [37, 343] on div at bounding box center [34, 334] width 23 height 23
click at [38, 208] on div at bounding box center [33, 212] width 11 height 11
click at [42, 332] on div at bounding box center [34, 334] width 23 height 23
click at [859, 554] on div "Add" at bounding box center [860, 664] width 50 height 23
click at [352, 554] on div "Undo" at bounding box center [364, 664] width 57 height 23
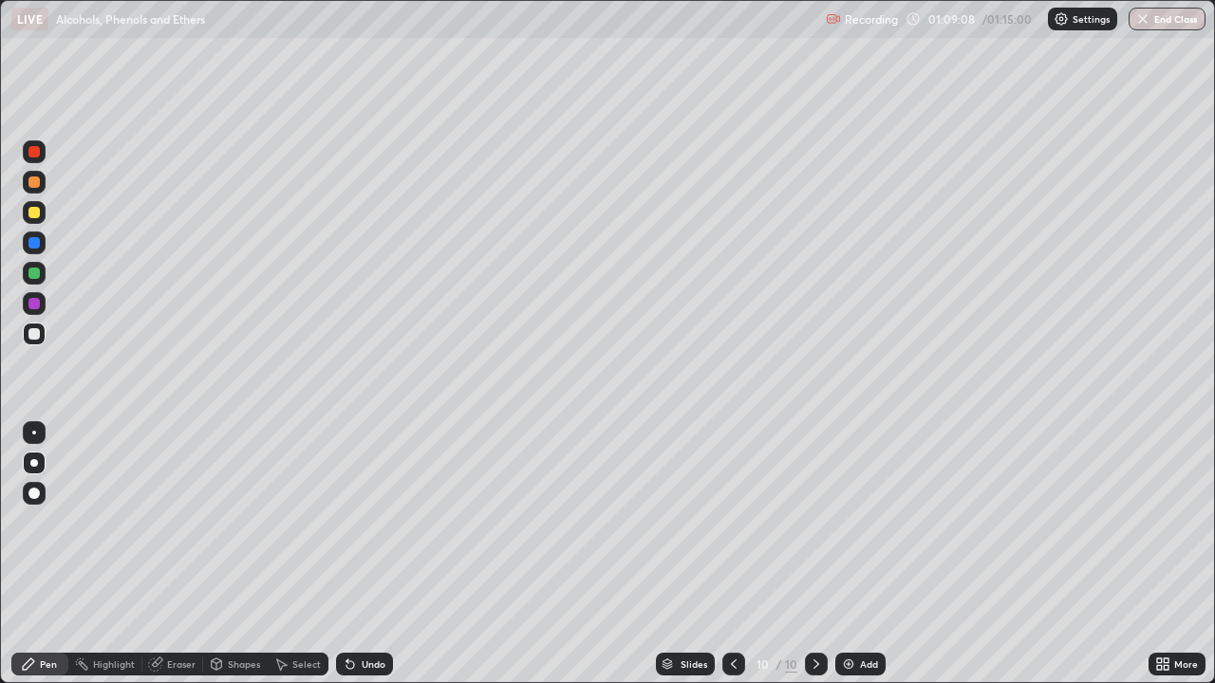
click at [346, 554] on icon at bounding box center [347, 661] width 2 height 2
click at [346, 554] on icon at bounding box center [350, 665] width 8 height 8
click at [1161, 16] on button "End Class" at bounding box center [1167, 19] width 75 height 23
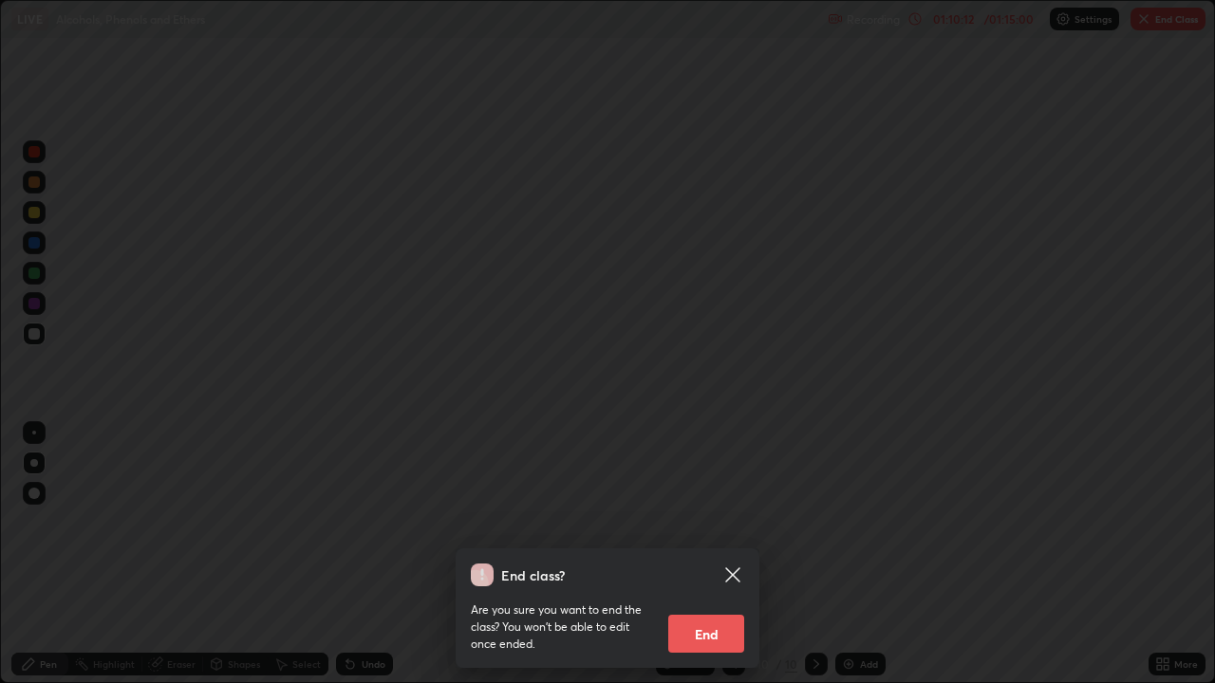
click at [685, 554] on button "End" at bounding box center [706, 634] width 76 height 38
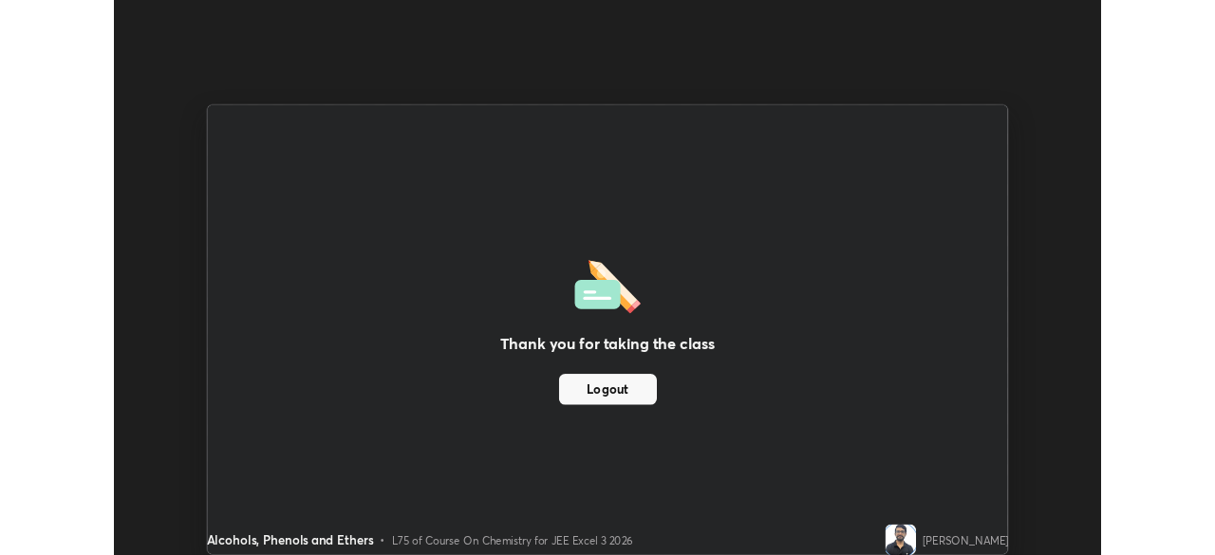
scroll to position [94350, 93691]
